Goal: Find specific page/section: Find specific page/section

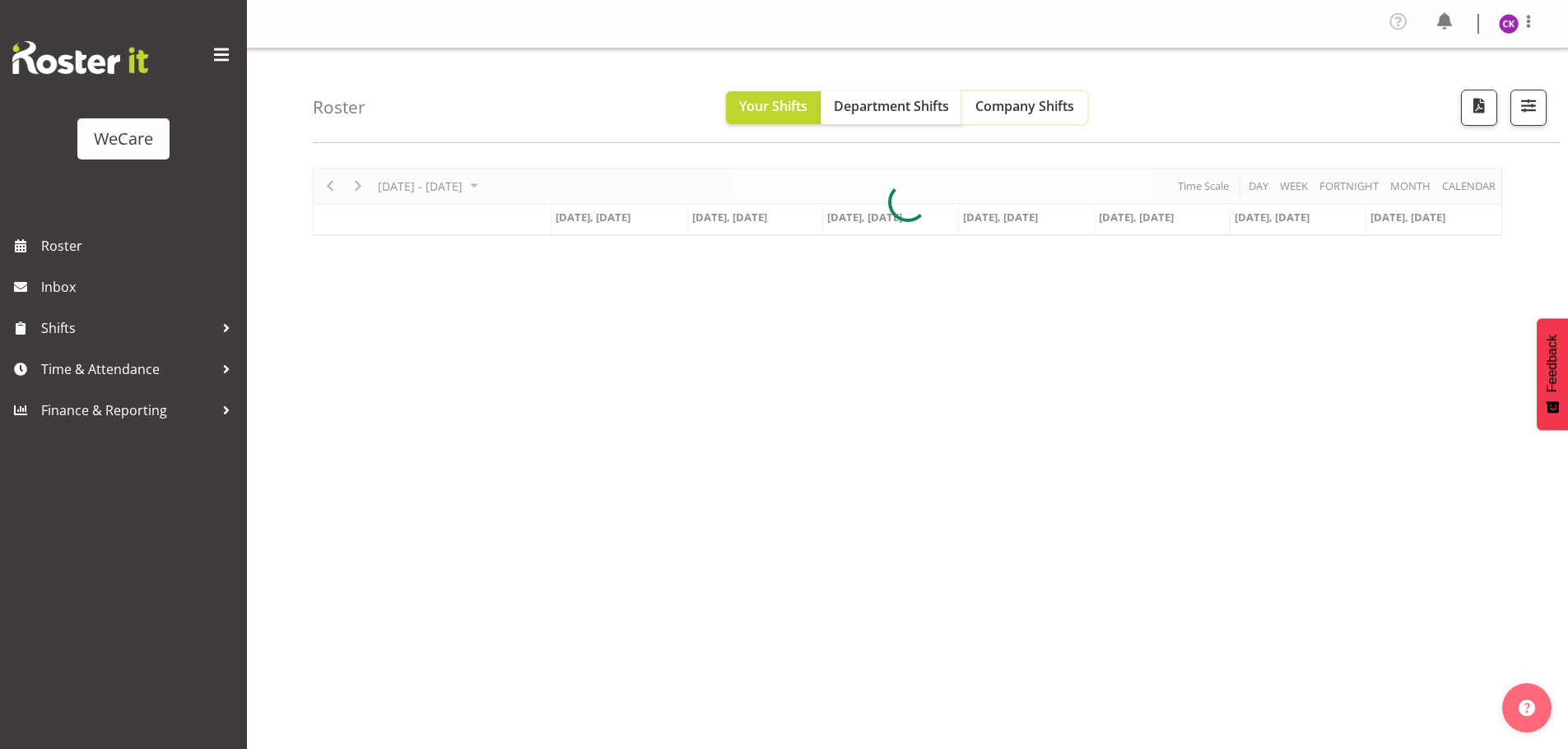
click at [995, 107] on span "Company Shifts" at bounding box center [1024, 106] width 99 height 18
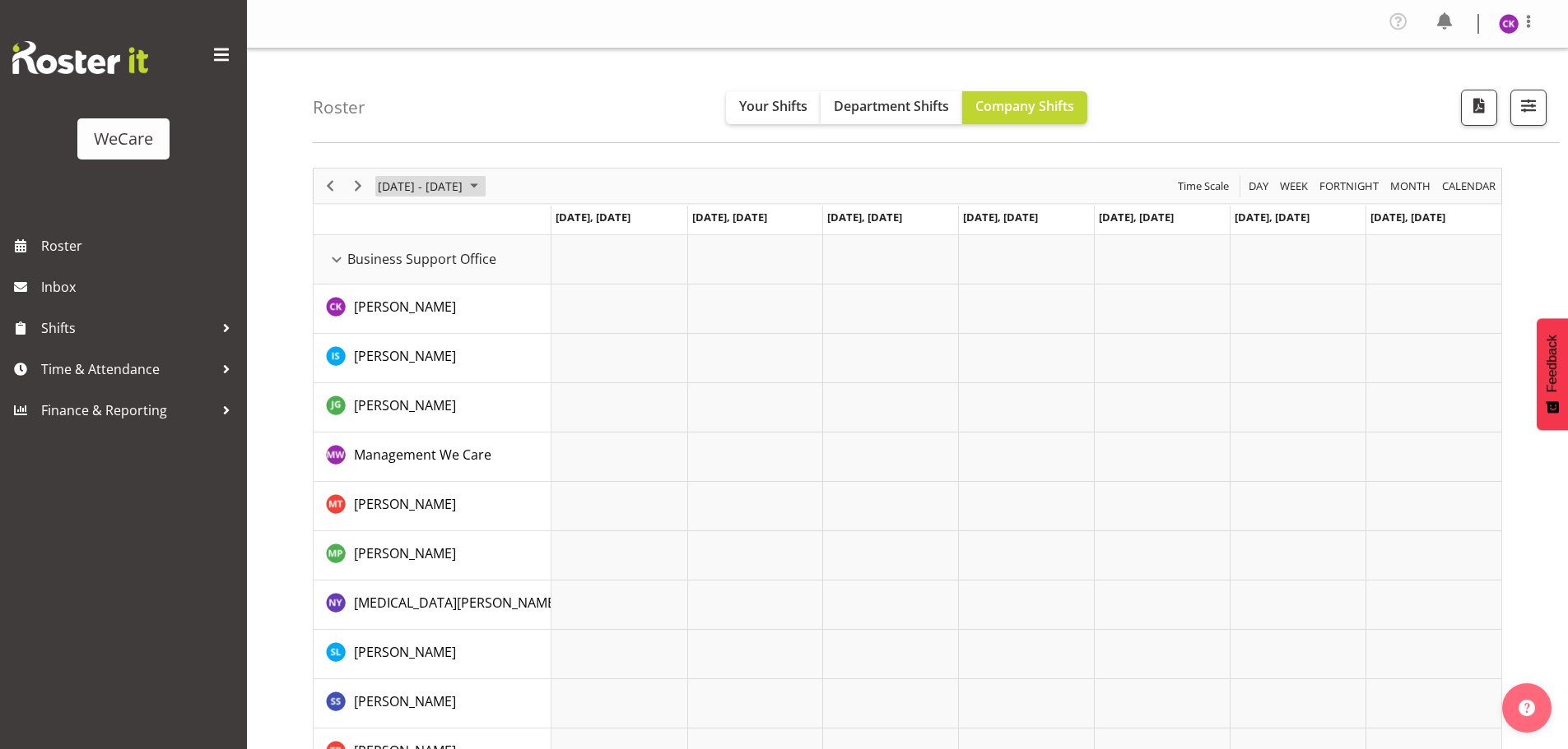
drag, startPoint x: 444, startPoint y: 186, endPoint x: 474, endPoint y: 201, distance: 33.5
click at [446, 186] on span "June 24 - 30, 2024" at bounding box center [420, 186] width 88 height 20
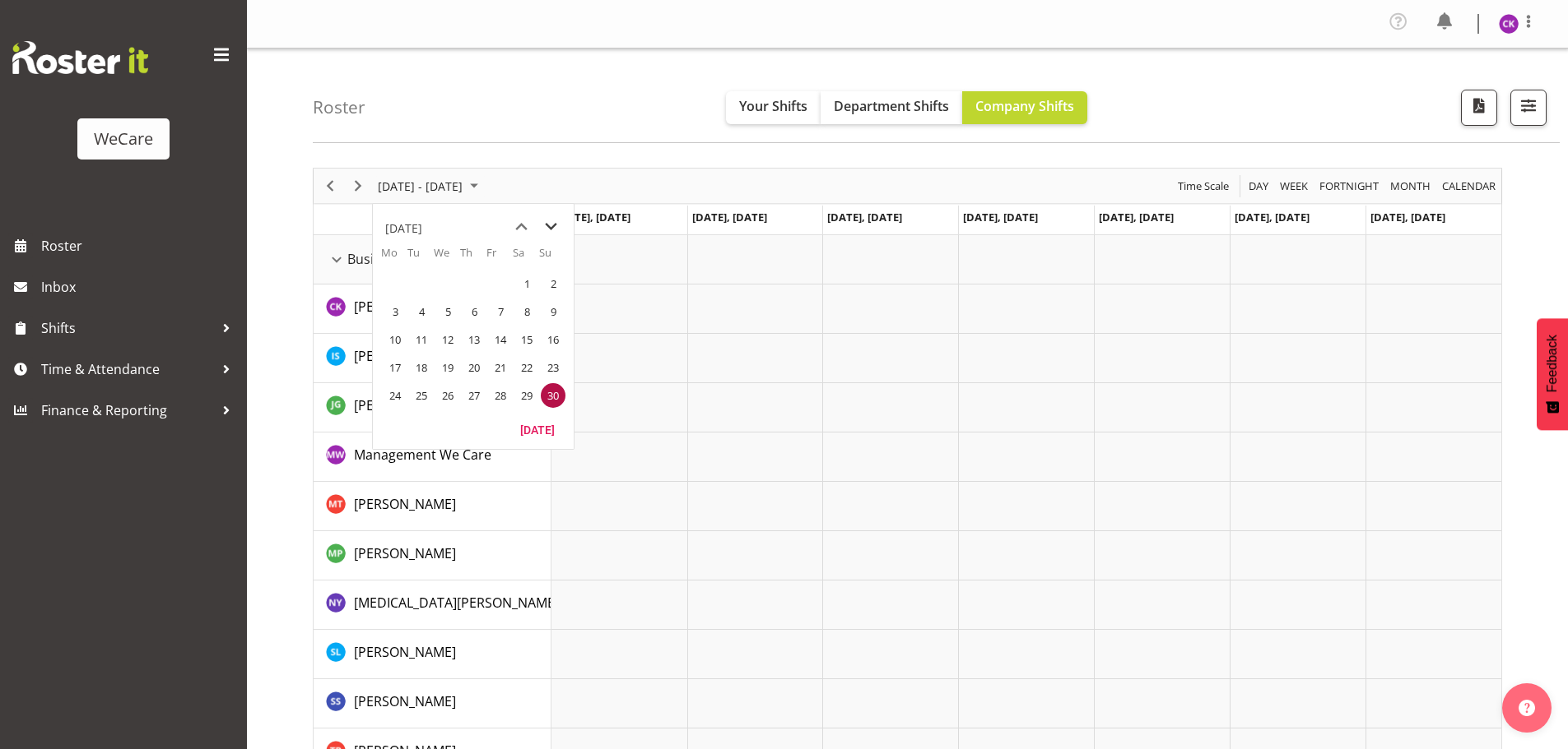
click at [547, 227] on span "next month" at bounding box center [550, 227] width 29 height 30
click at [548, 227] on span "next month" at bounding box center [550, 227] width 29 height 30
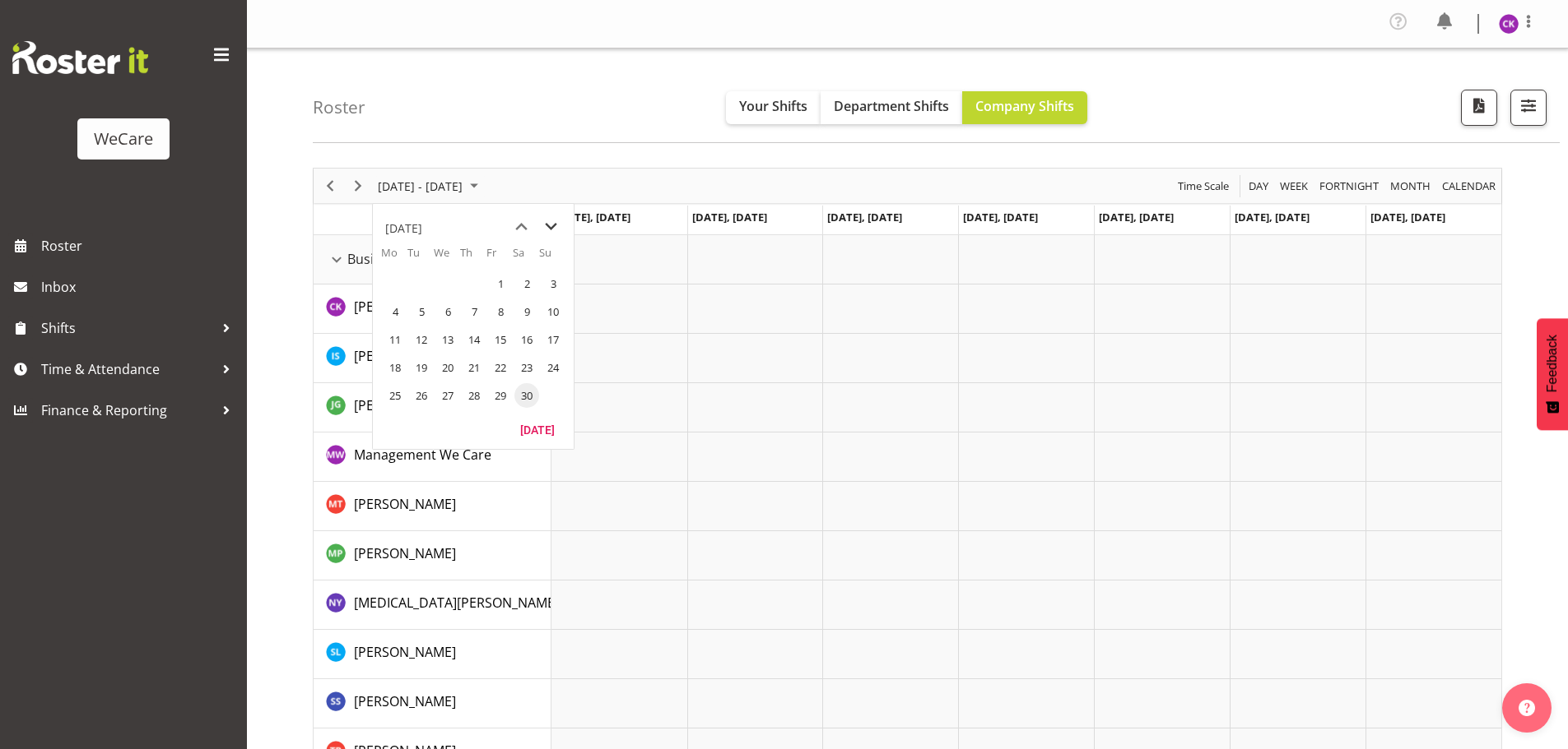
click at [548, 227] on span "next month" at bounding box center [550, 227] width 29 height 30
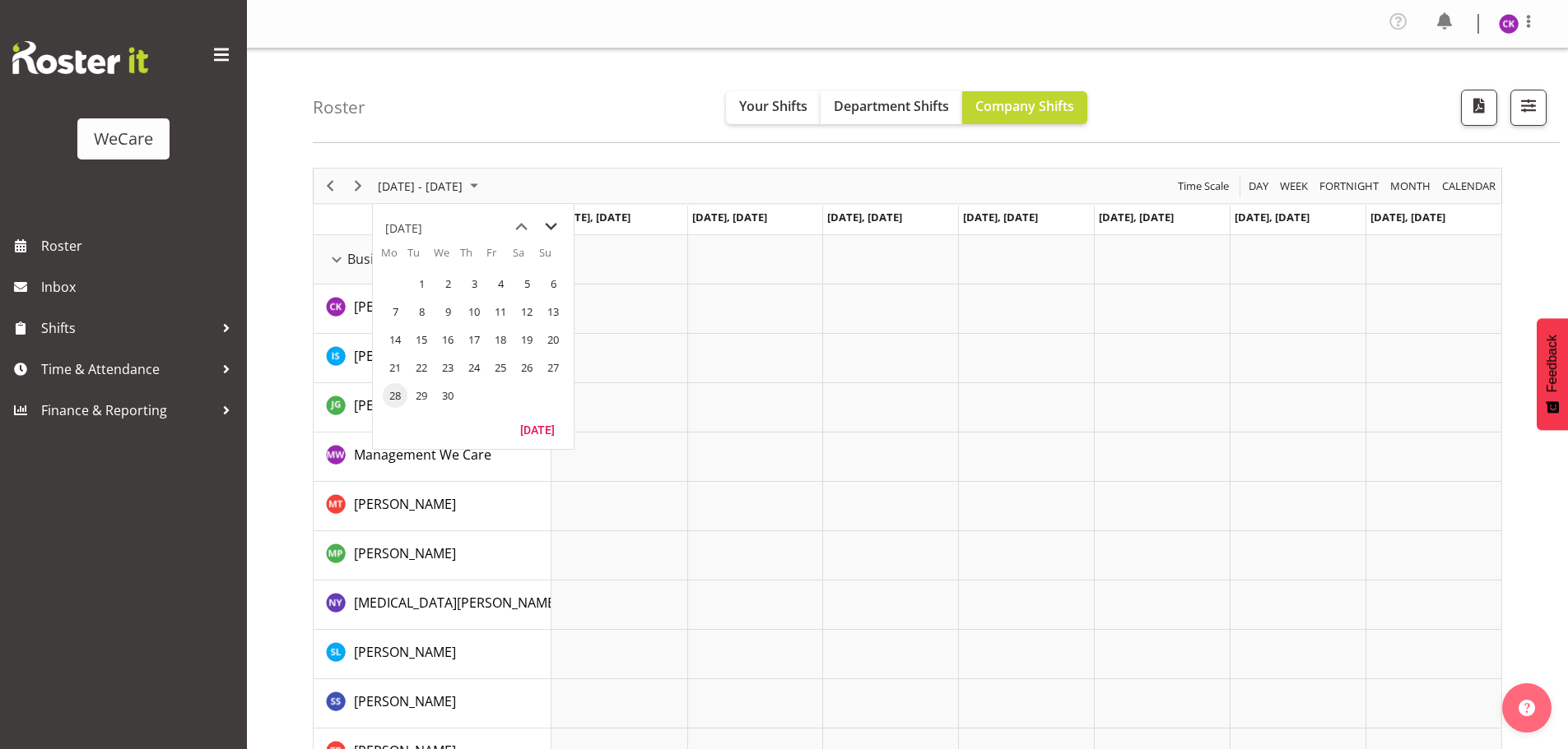
click at [548, 227] on span "next month" at bounding box center [550, 227] width 29 height 30
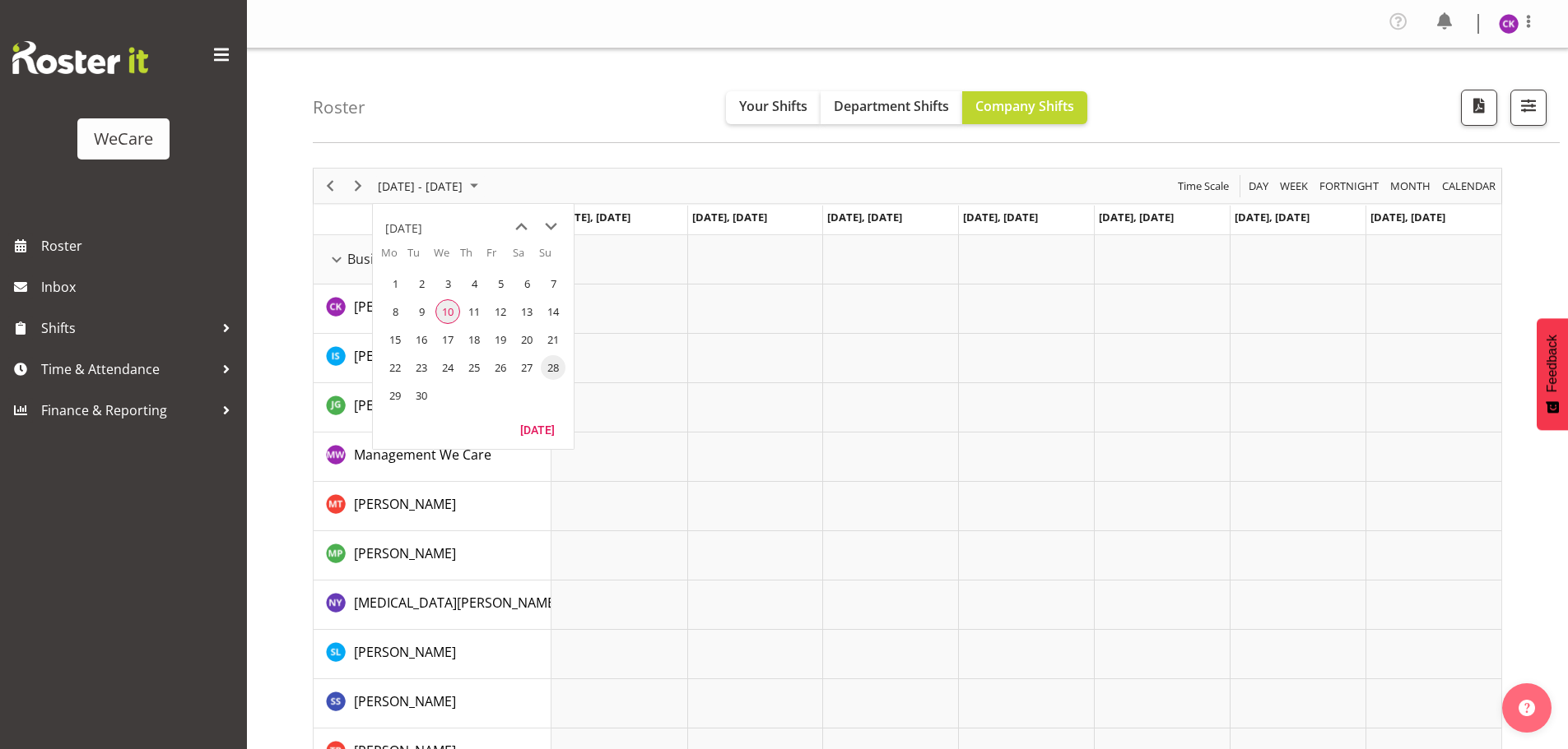
click at [456, 306] on span "10" at bounding box center [448, 312] width 25 height 25
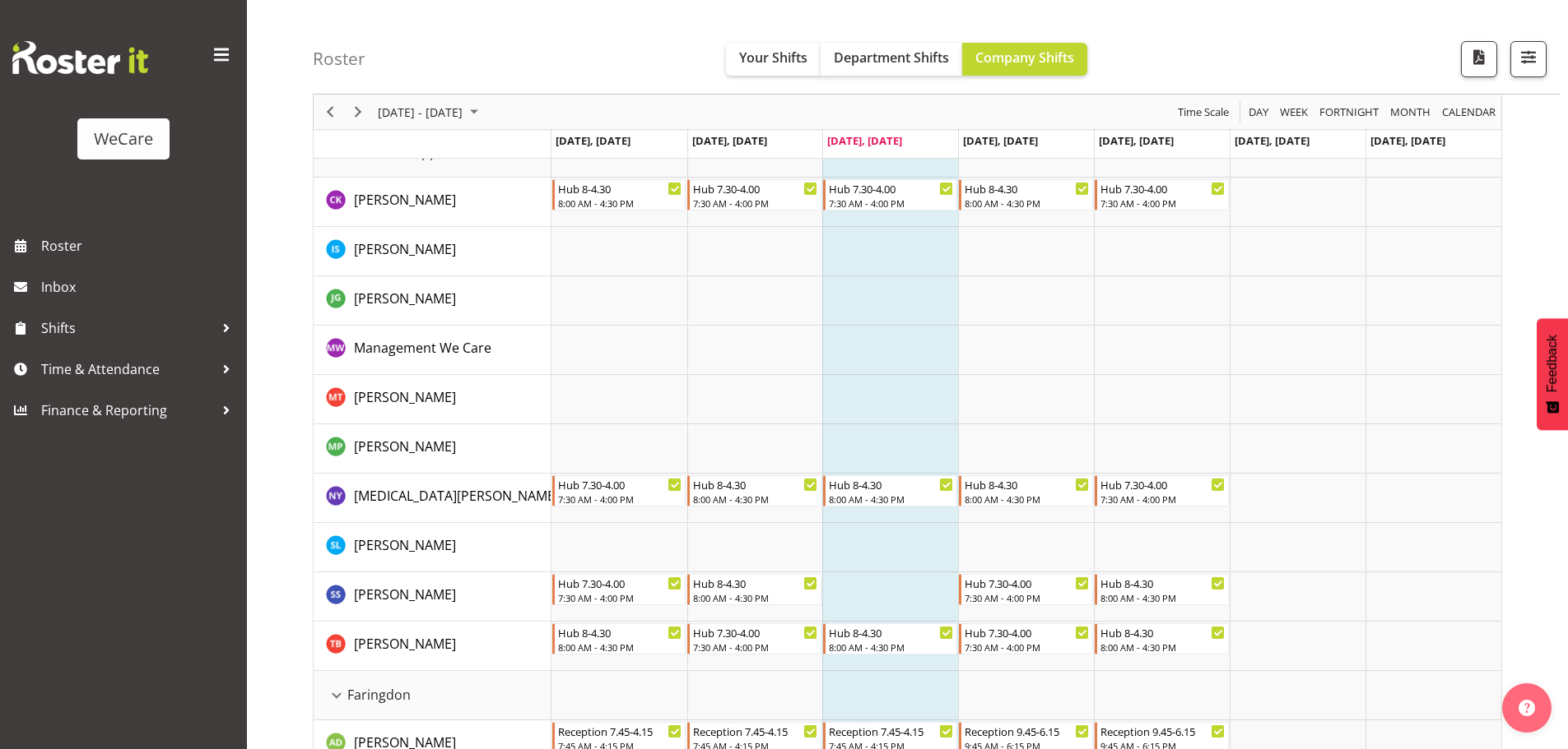
scroll to position [82, 0]
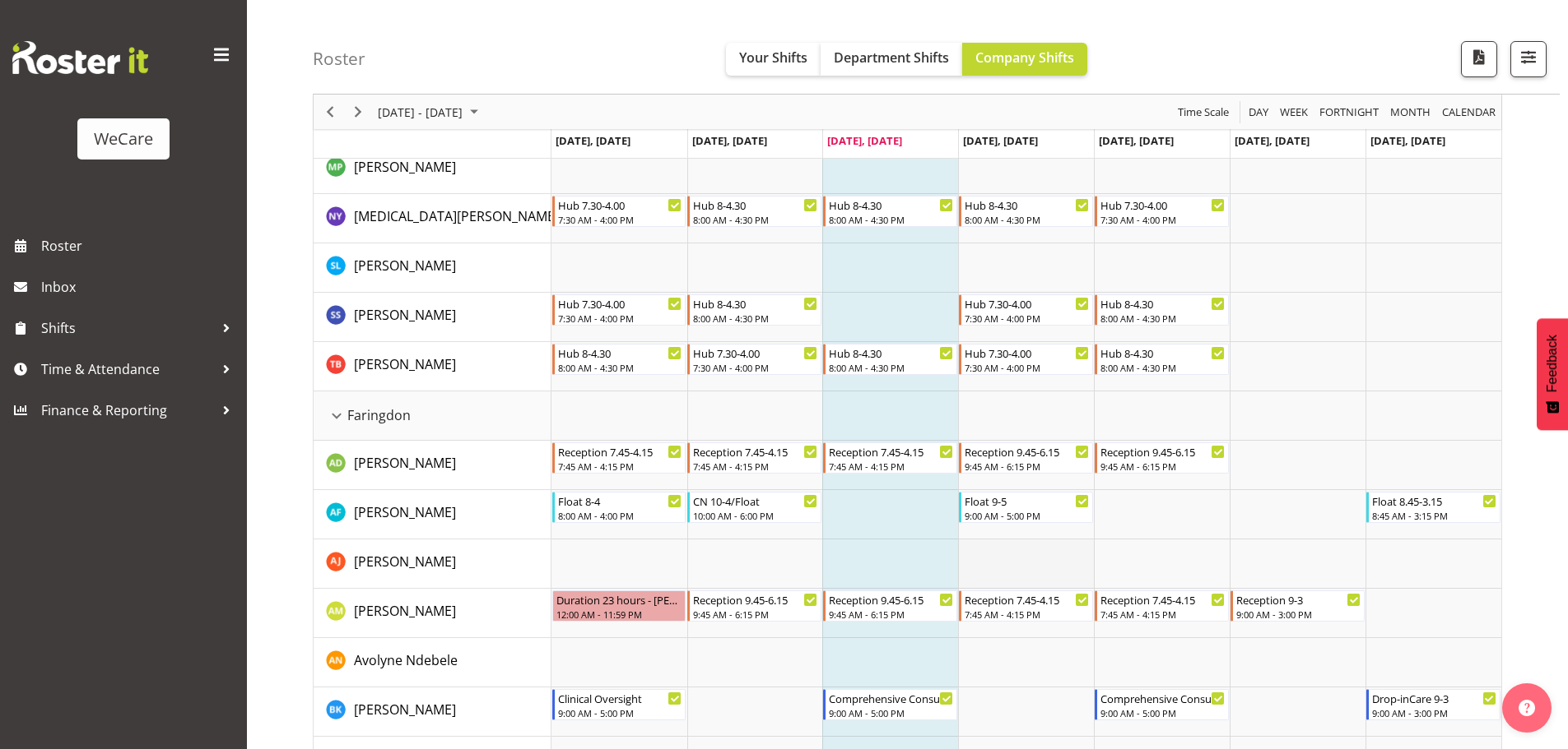
scroll to position [411, 0]
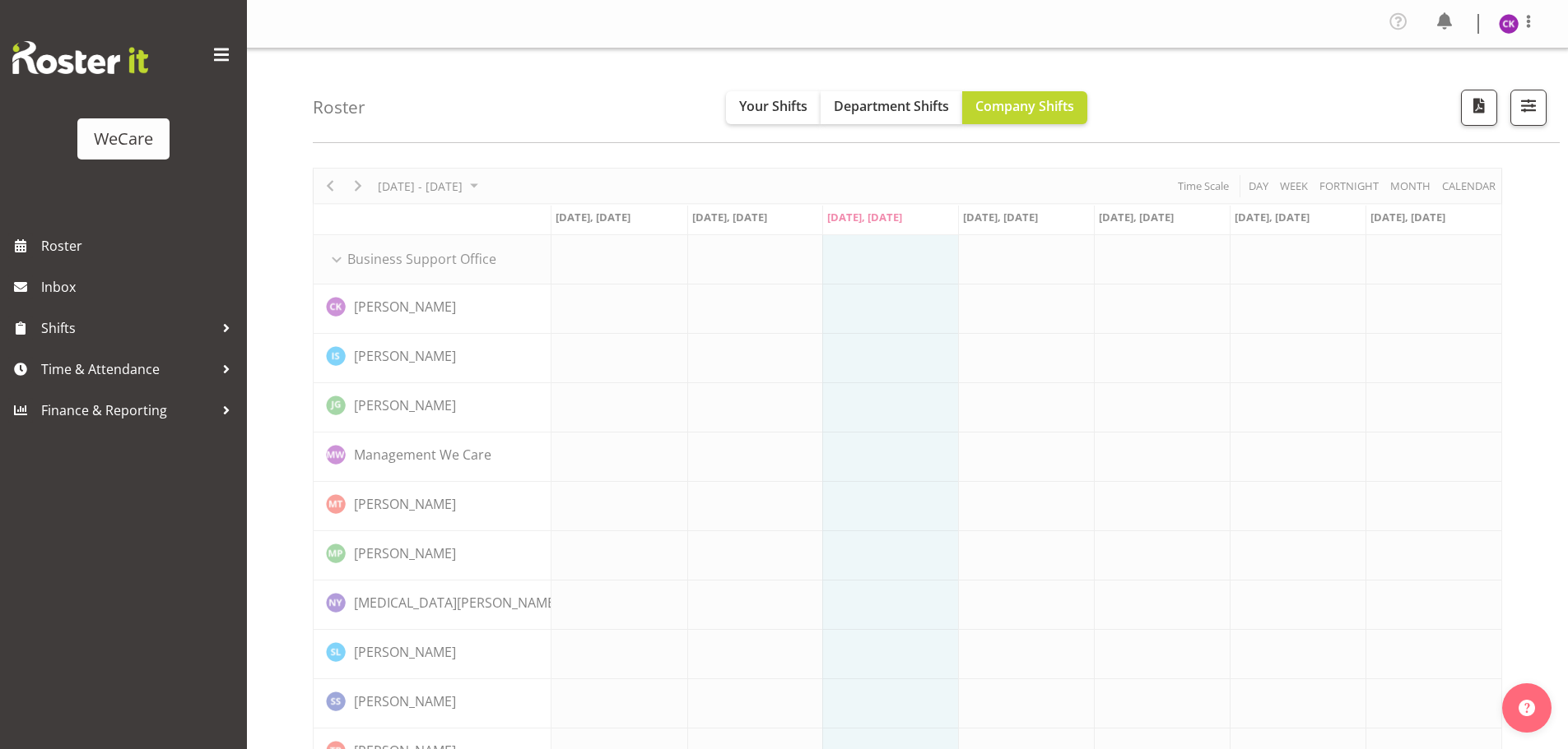
select select "location"
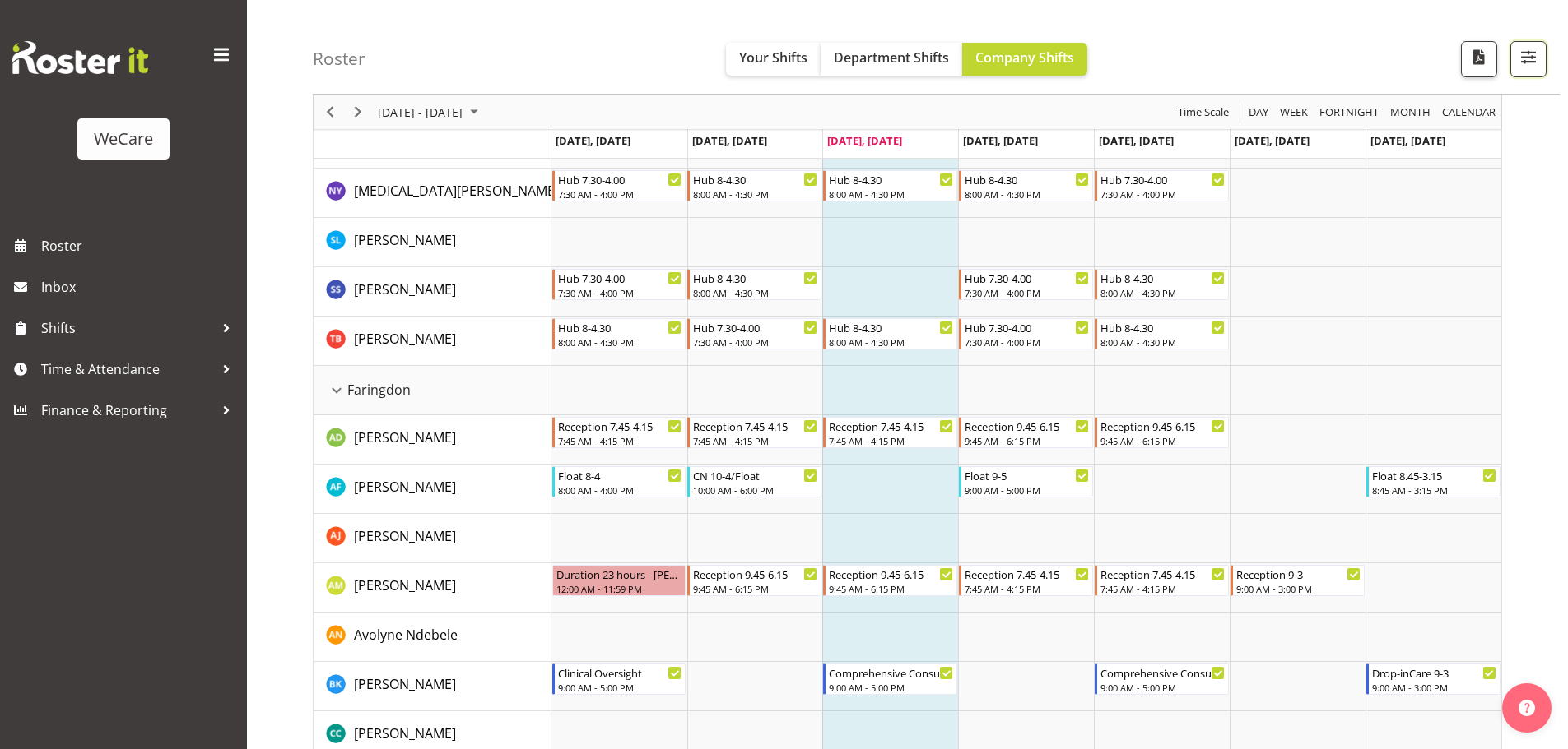
click at [1510, 55] on button "button" at bounding box center [1527, 58] width 36 height 36
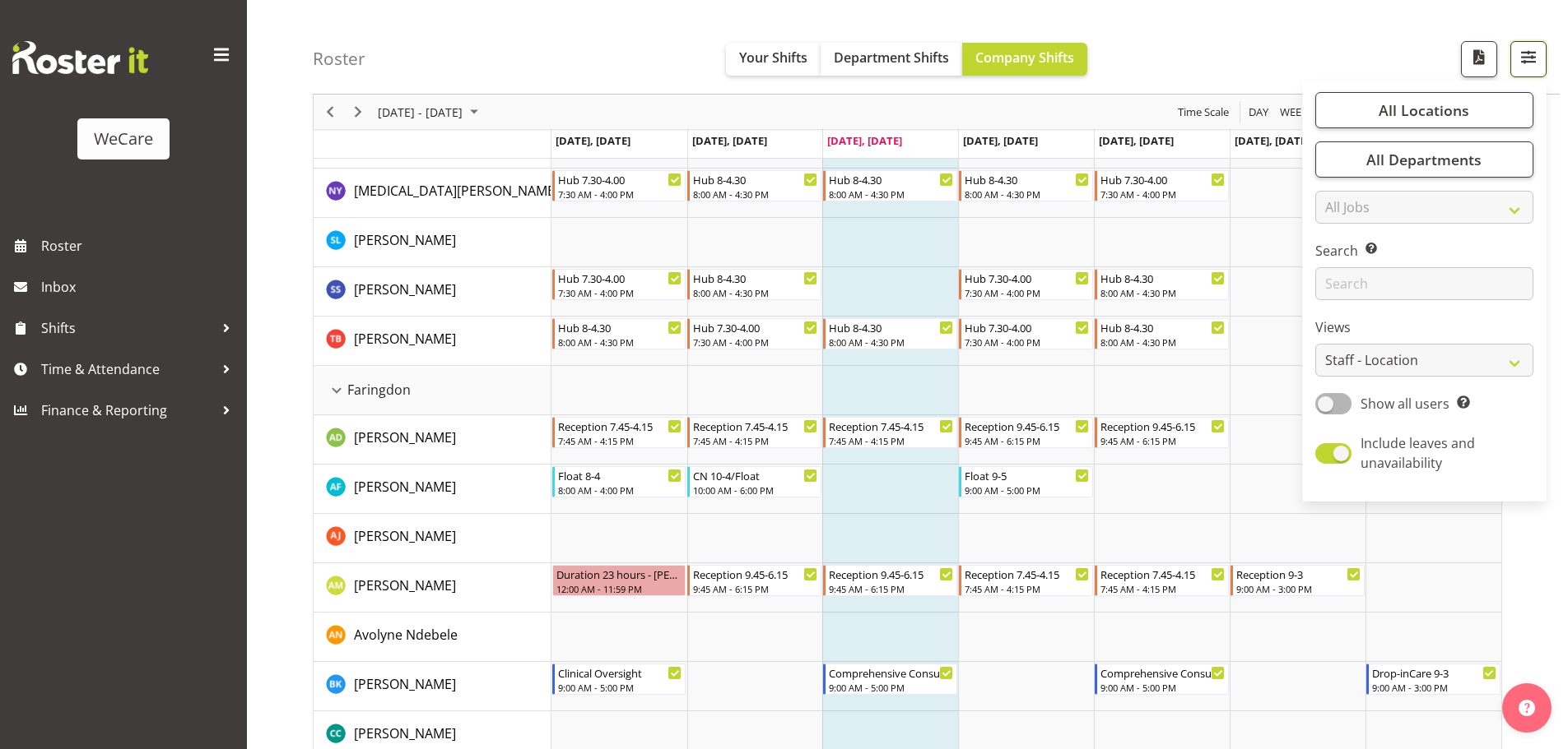
scroll to position [411, 0]
click at [1354, 293] on input "text" at bounding box center [1425, 284] width 218 height 33
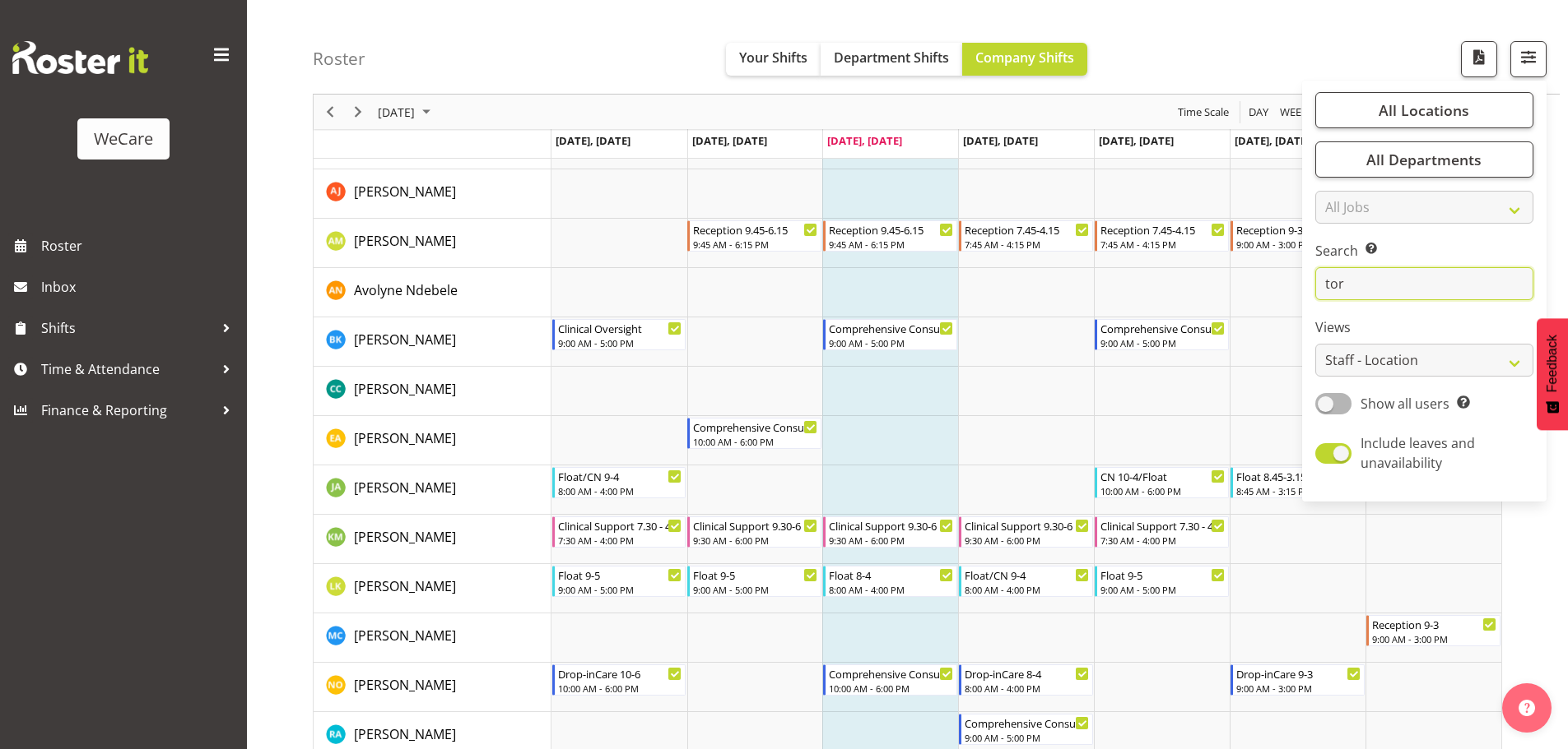
scroll to position [60, 0]
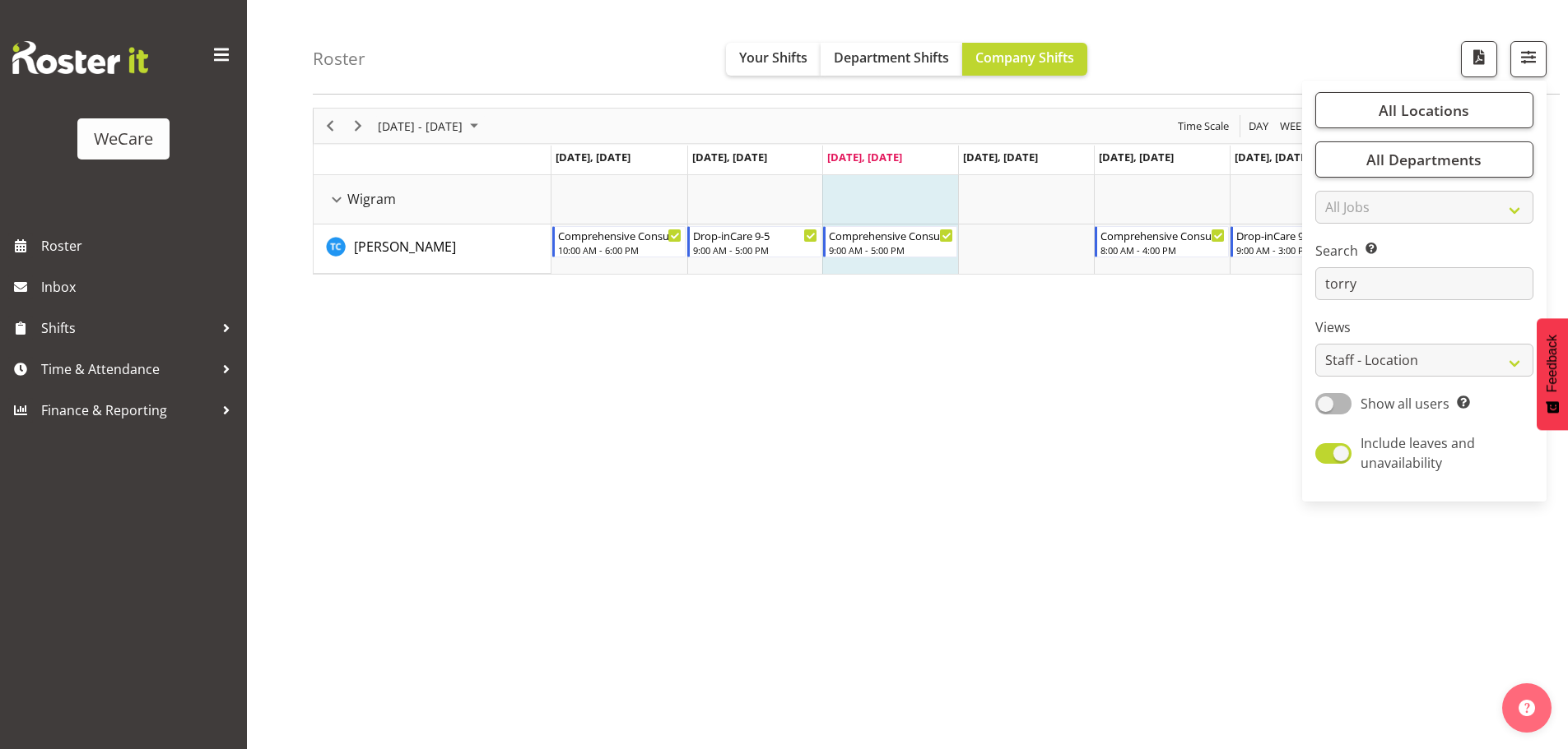
click at [863, 444] on div "[DATE] - [DATE] [DATE] Day Week Fortnight Month calendar Month Agenda Time Scal…" at bounding box center [940, 424] width 1255 height 658
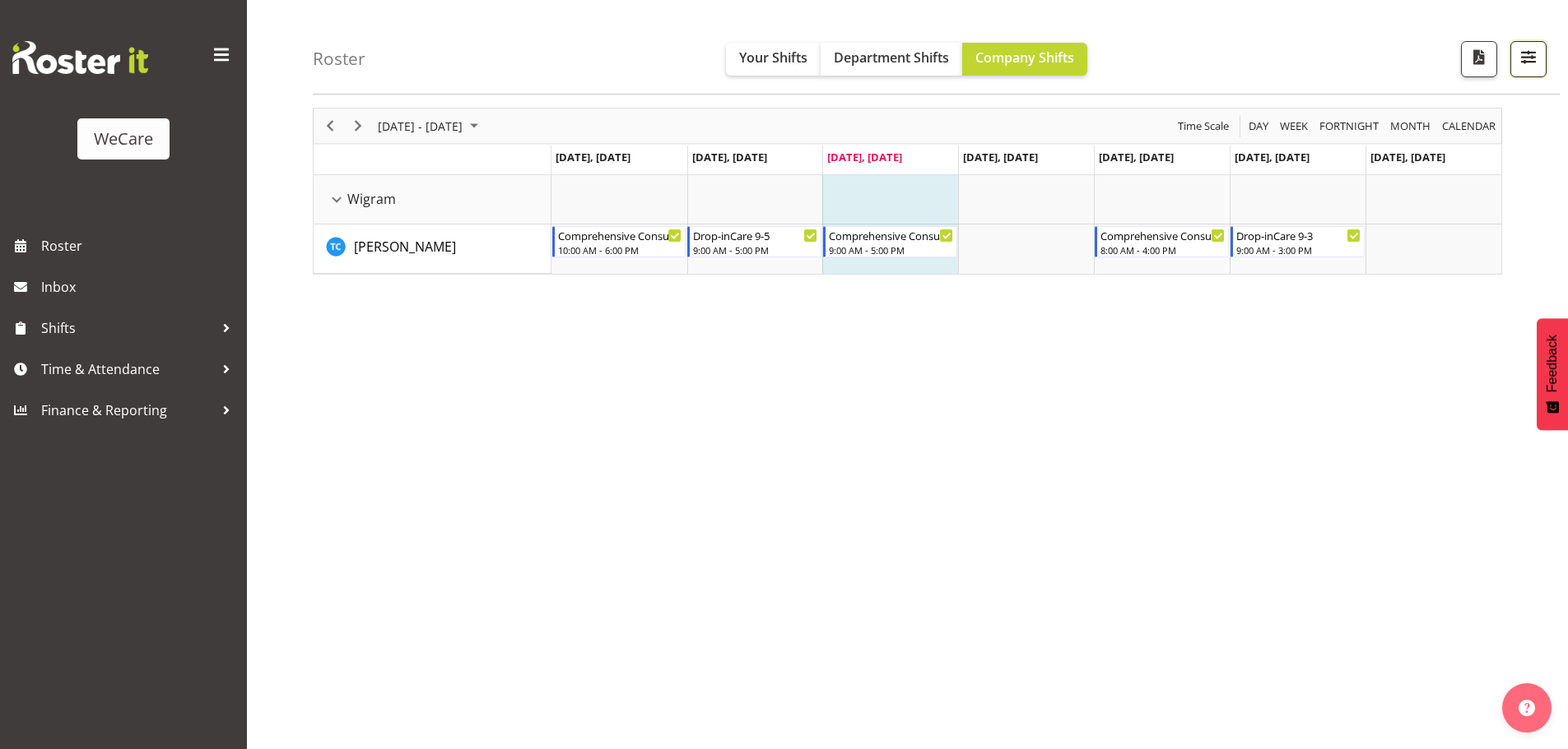
click at [1533, 68] on button "button" at bounding box center [1527, 58] width 36 height 36
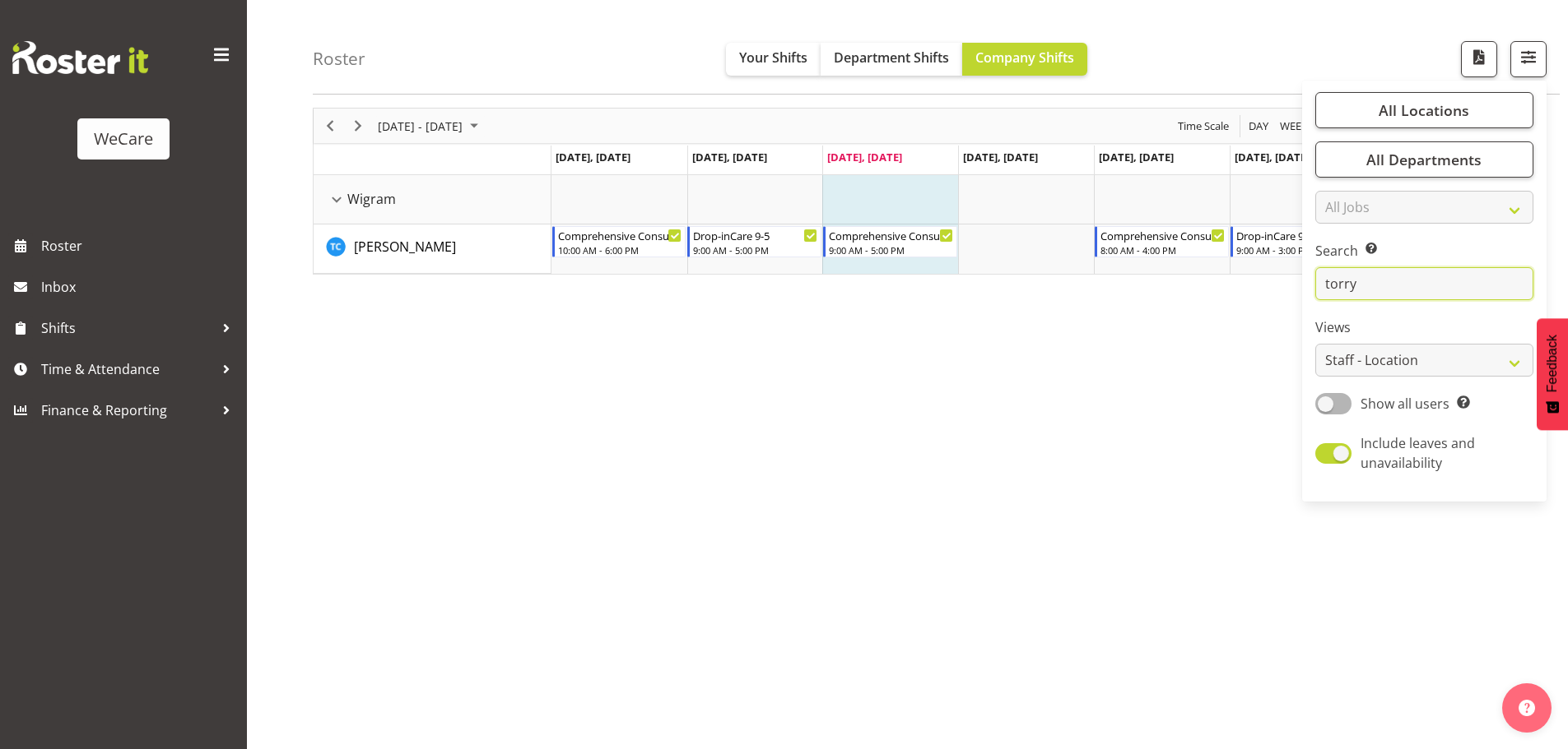
click at [1367, 289] on input "torry" at bounding box center [1425, 284] width 218 height 33
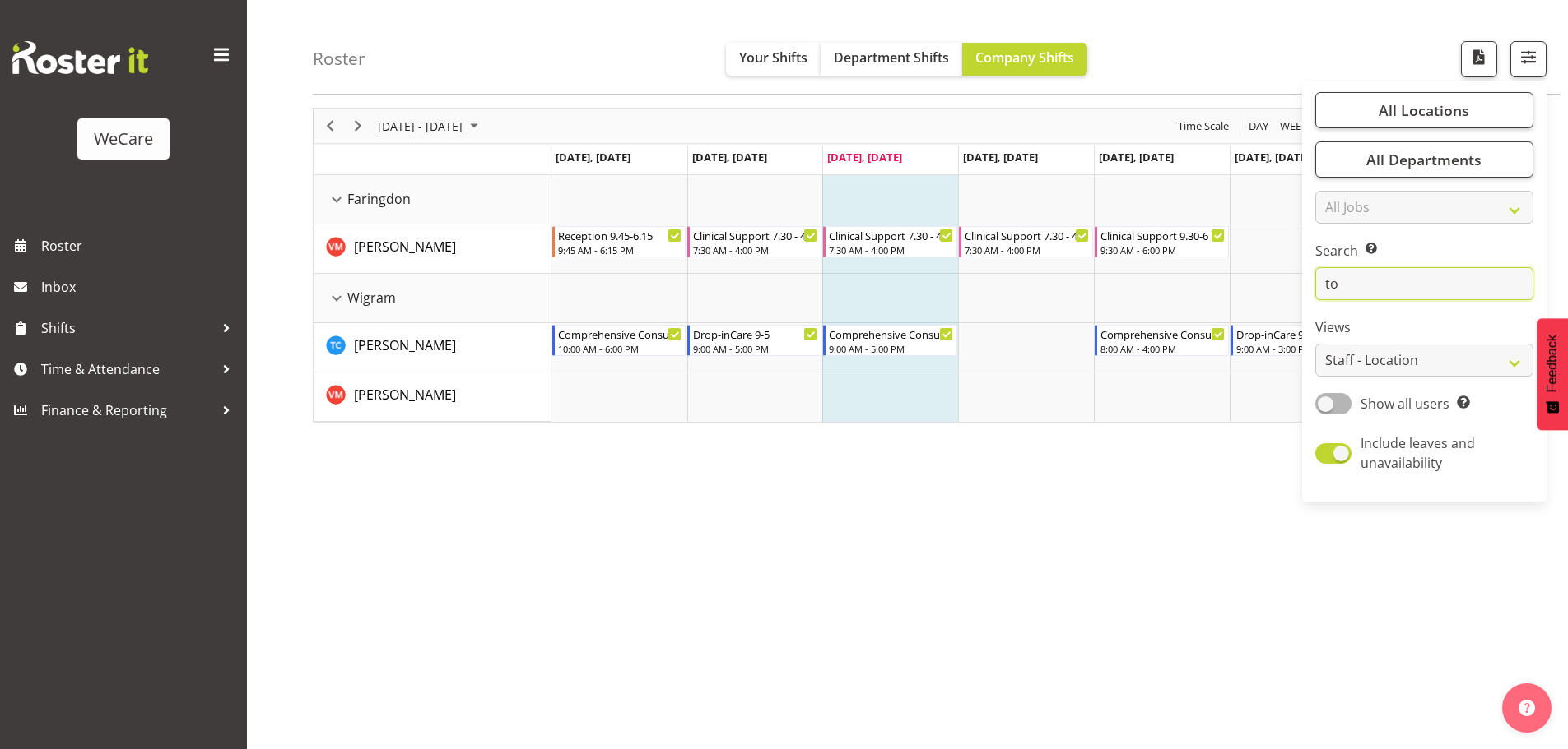
type input "t"
